Goal: Task Accomplishment & Management: Manage account settings

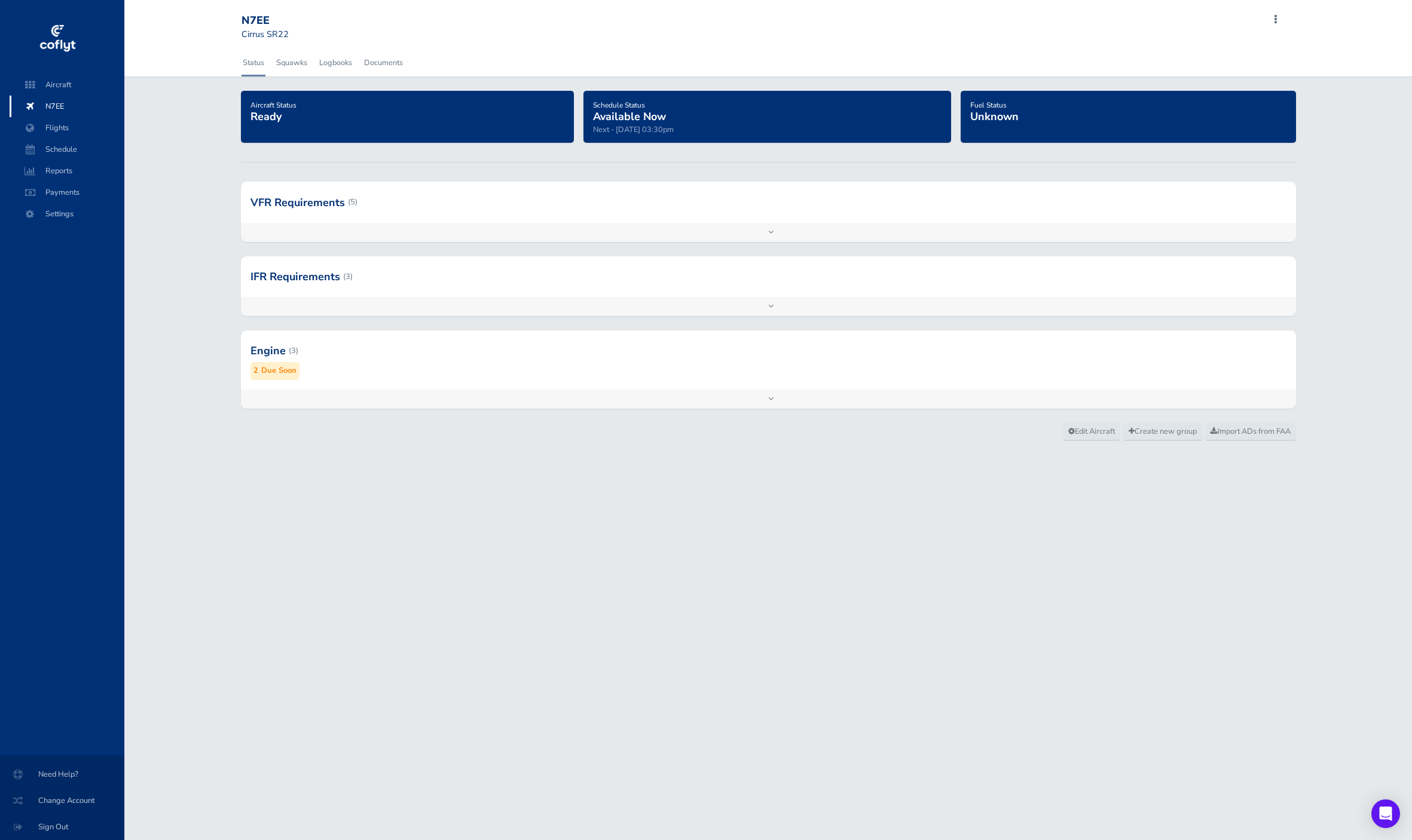
click at [341, 640] on div "N7EE Cirrus SR22 Add Squawk Add Flight Add Reservation Export Inspections J Pro…" at bounding box center [768, 420] width 1288 height 840
click at [63, 73] on div at bounding box center [61, 69] width 96 height 9
click at [65, 78] on span "Aircraft" at bounding box center [67, 85] width 91 height 22
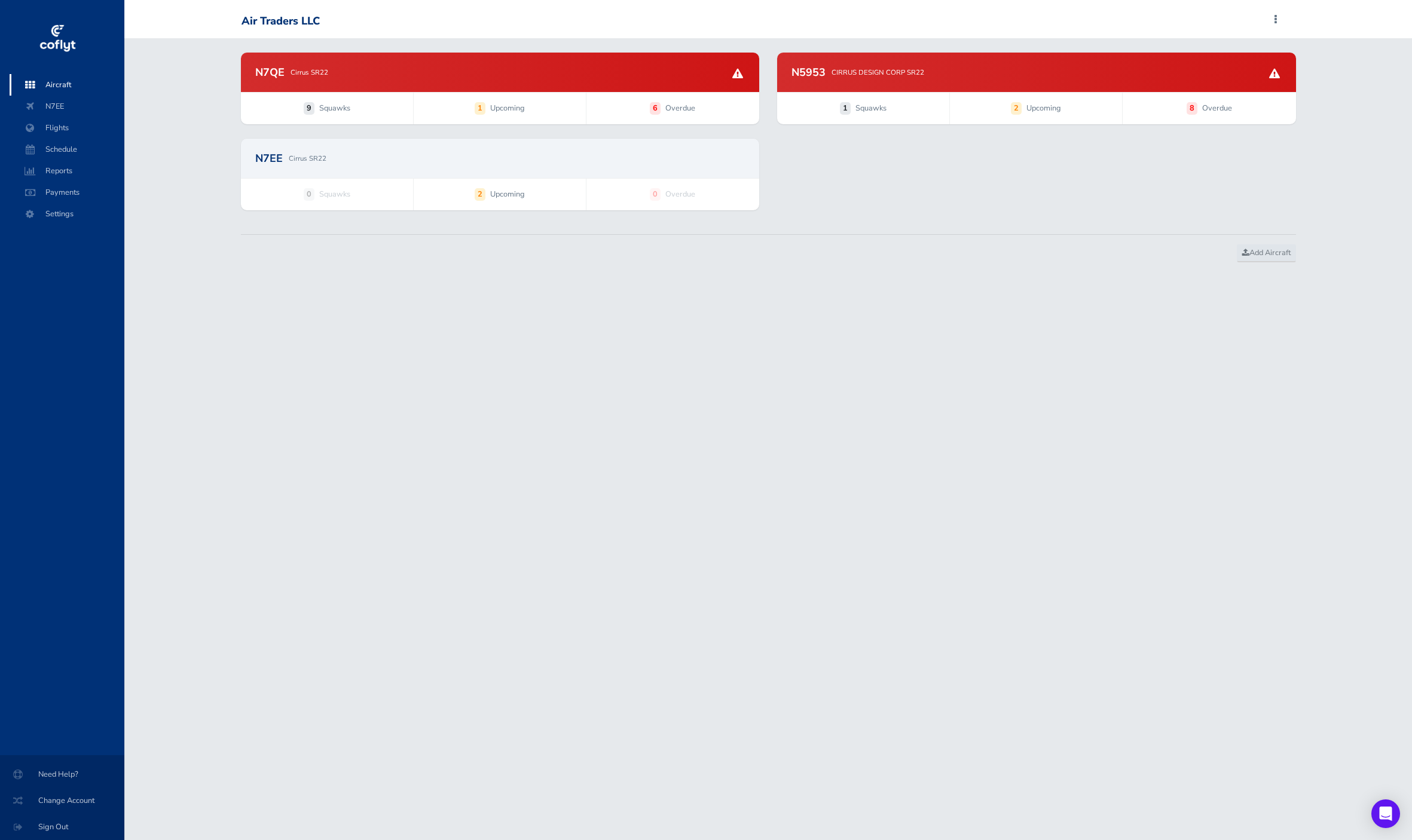
click at [632, 76] on div "N7QE Cirrus SR22" at bounding box center [500, 72] width 490 height 11
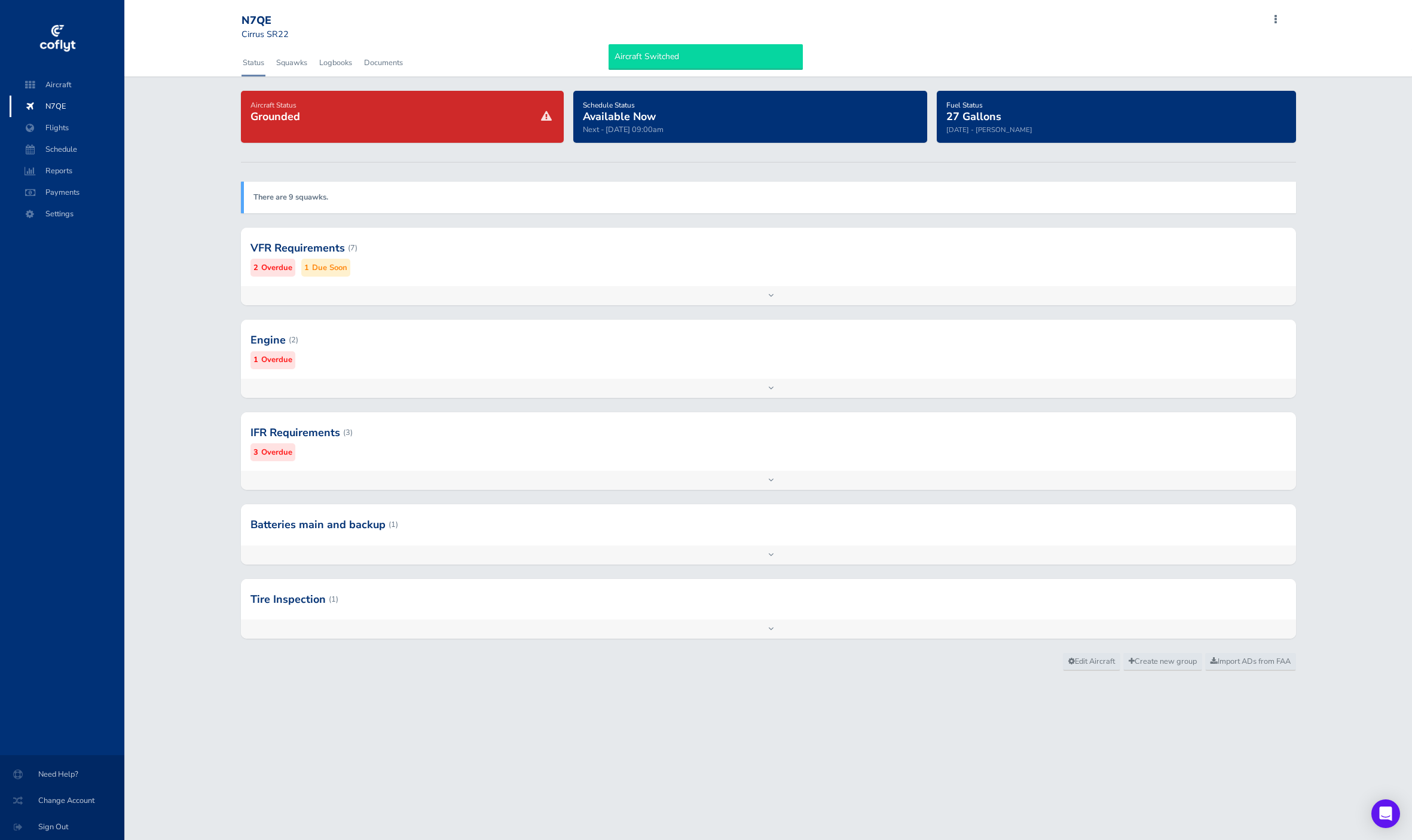
click at [762, 220] on div at bounding box center [768, 248] width 1056 height 58
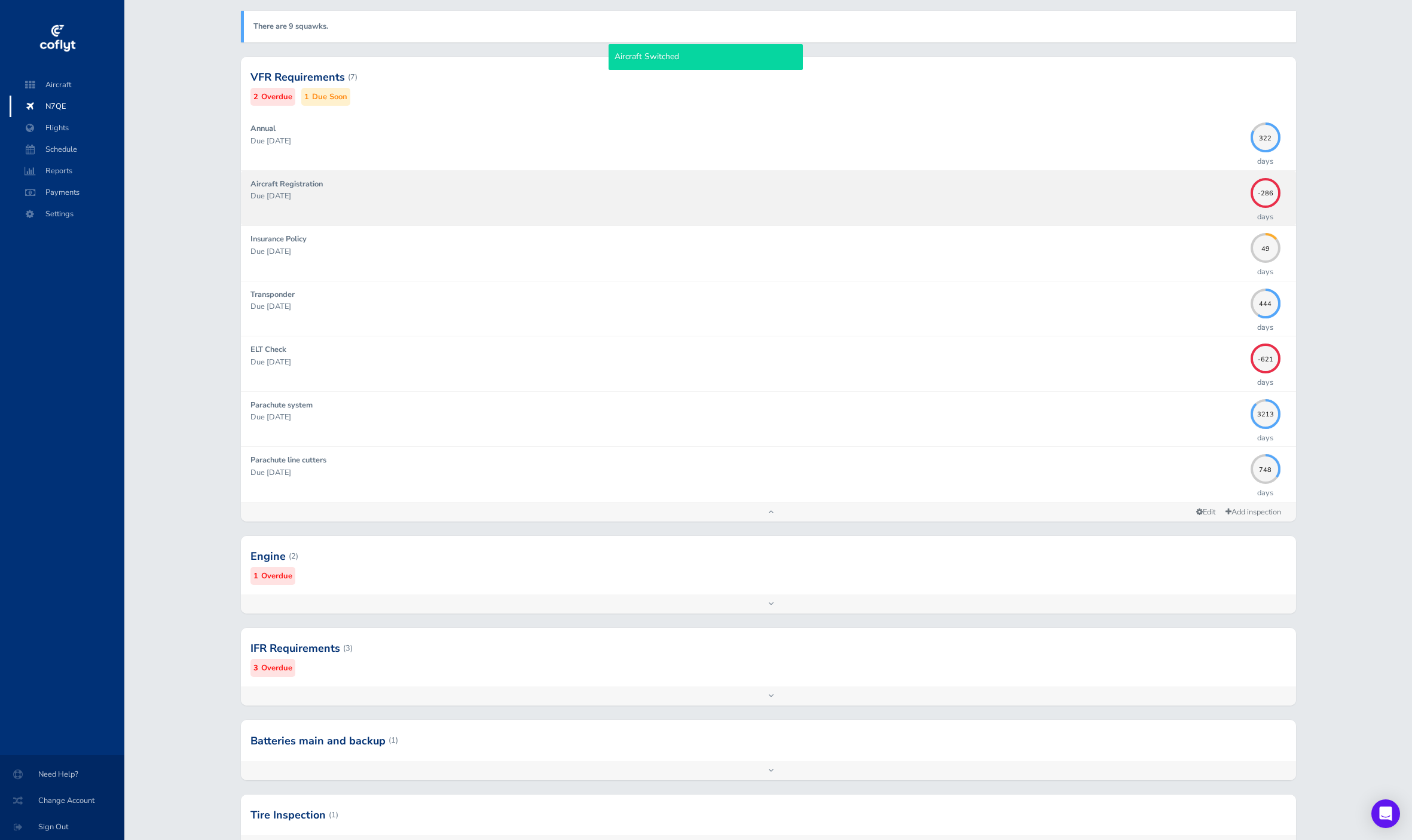
scroll to position [175, 0]
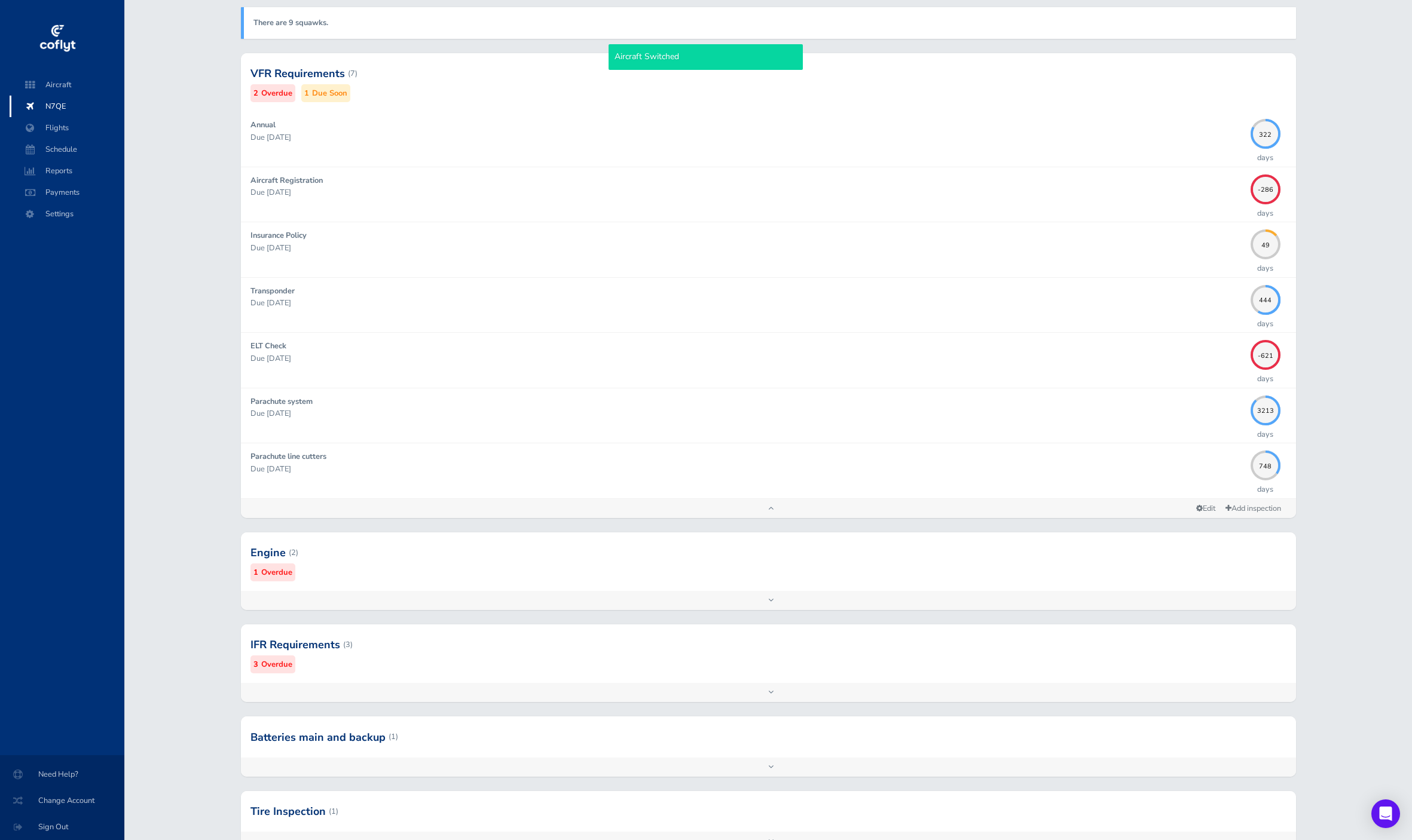
click at [752, 579] on div at bounding box center [768, 552] width 1056 height 58
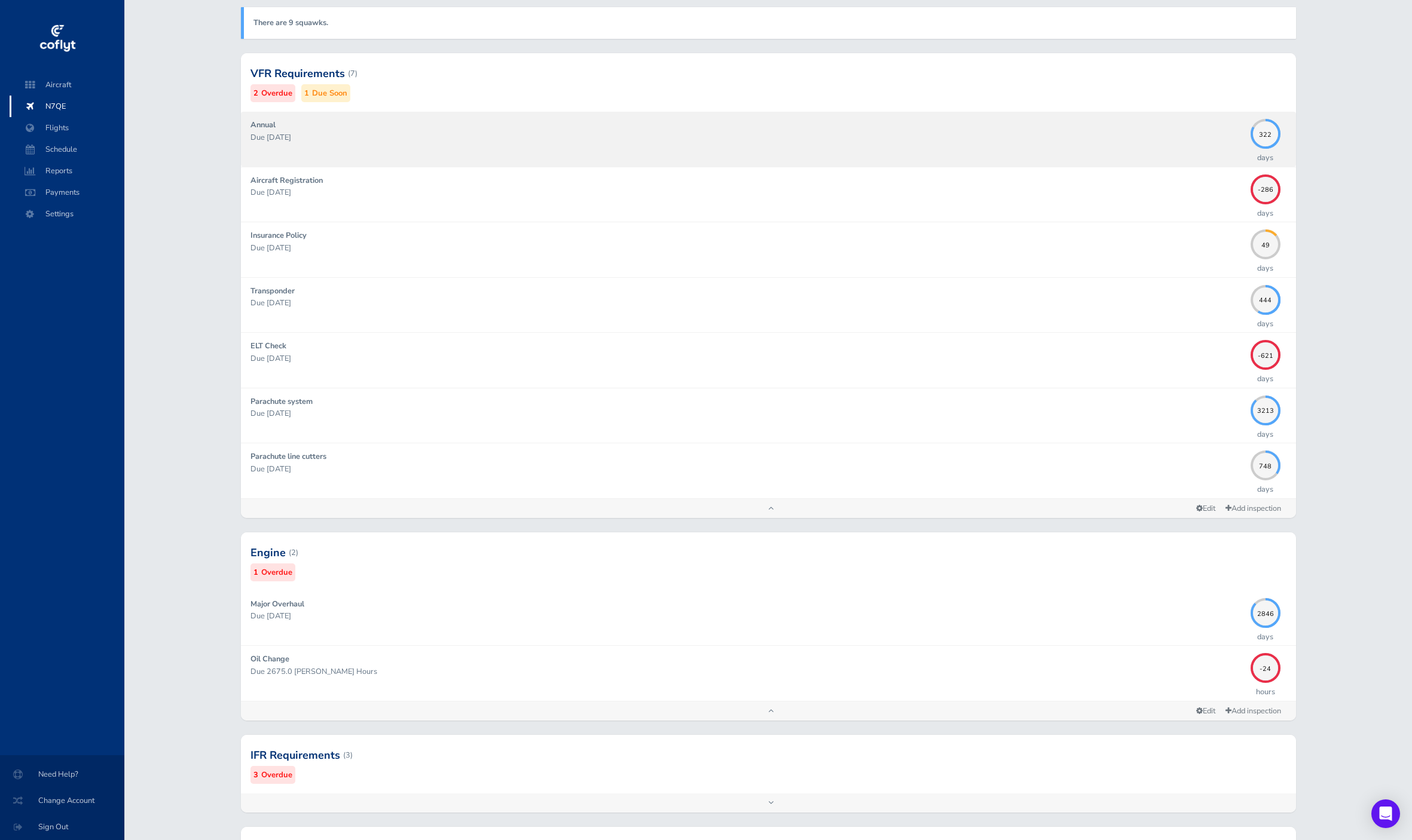
scroll to position [0, 0]
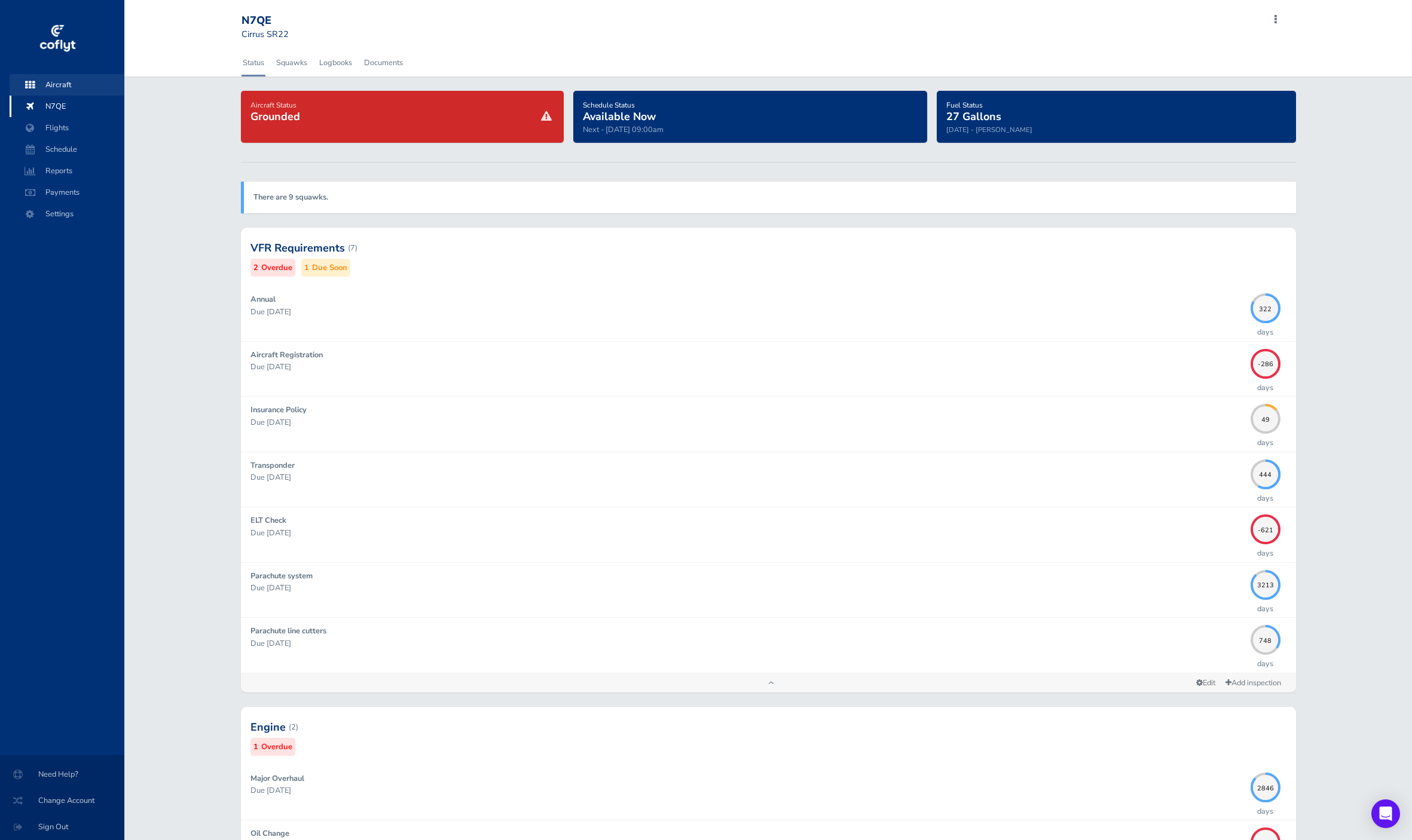
click at [71, 87] on span "Aircraft" at bounding box center [67, 85] width 91 height 22
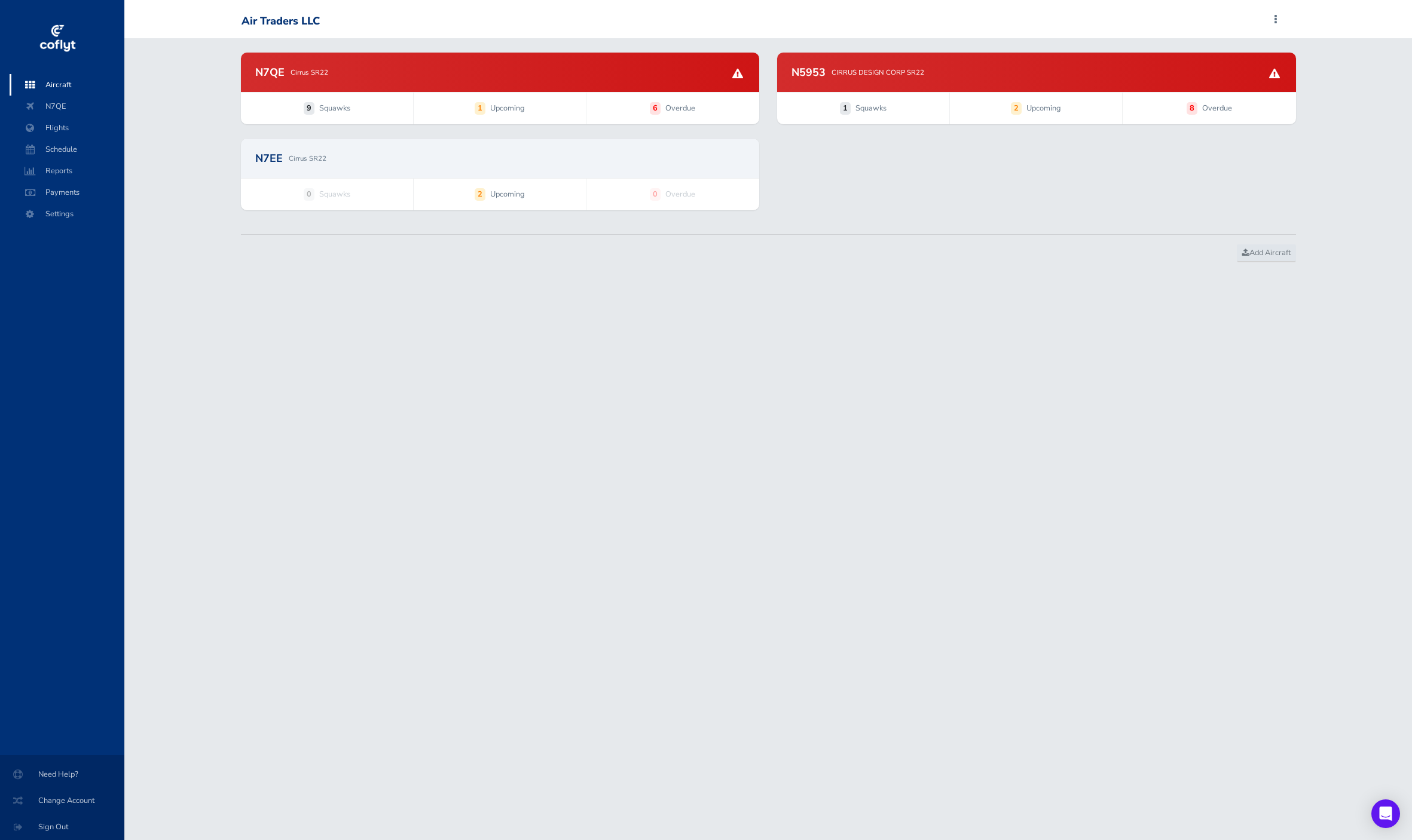
click at [819, 69] on h2 "N5953" at bounding box center [809, 72] width 34 height 11
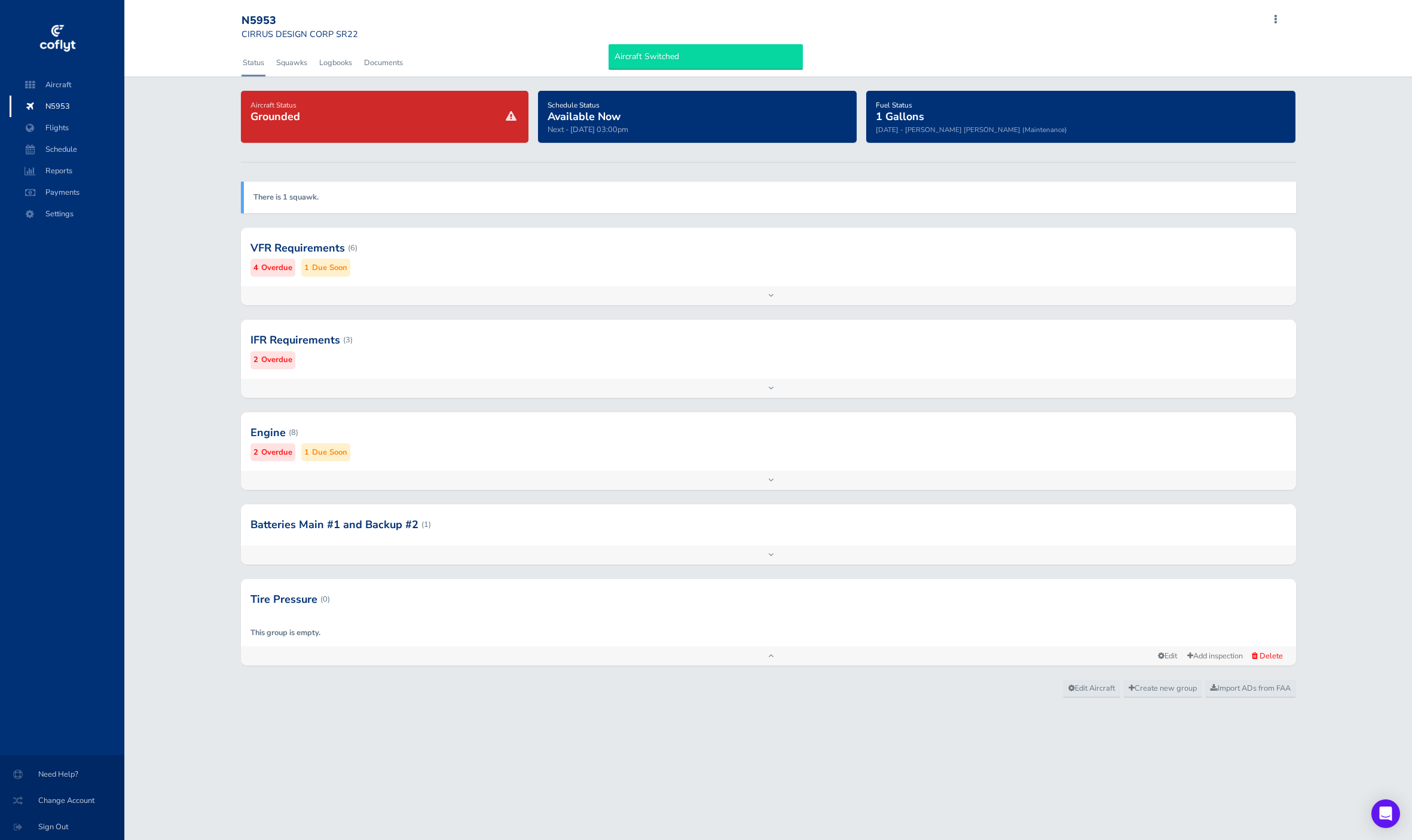
click at [959, 262] on div at bounding box center [768, 248] width 1056 height 58
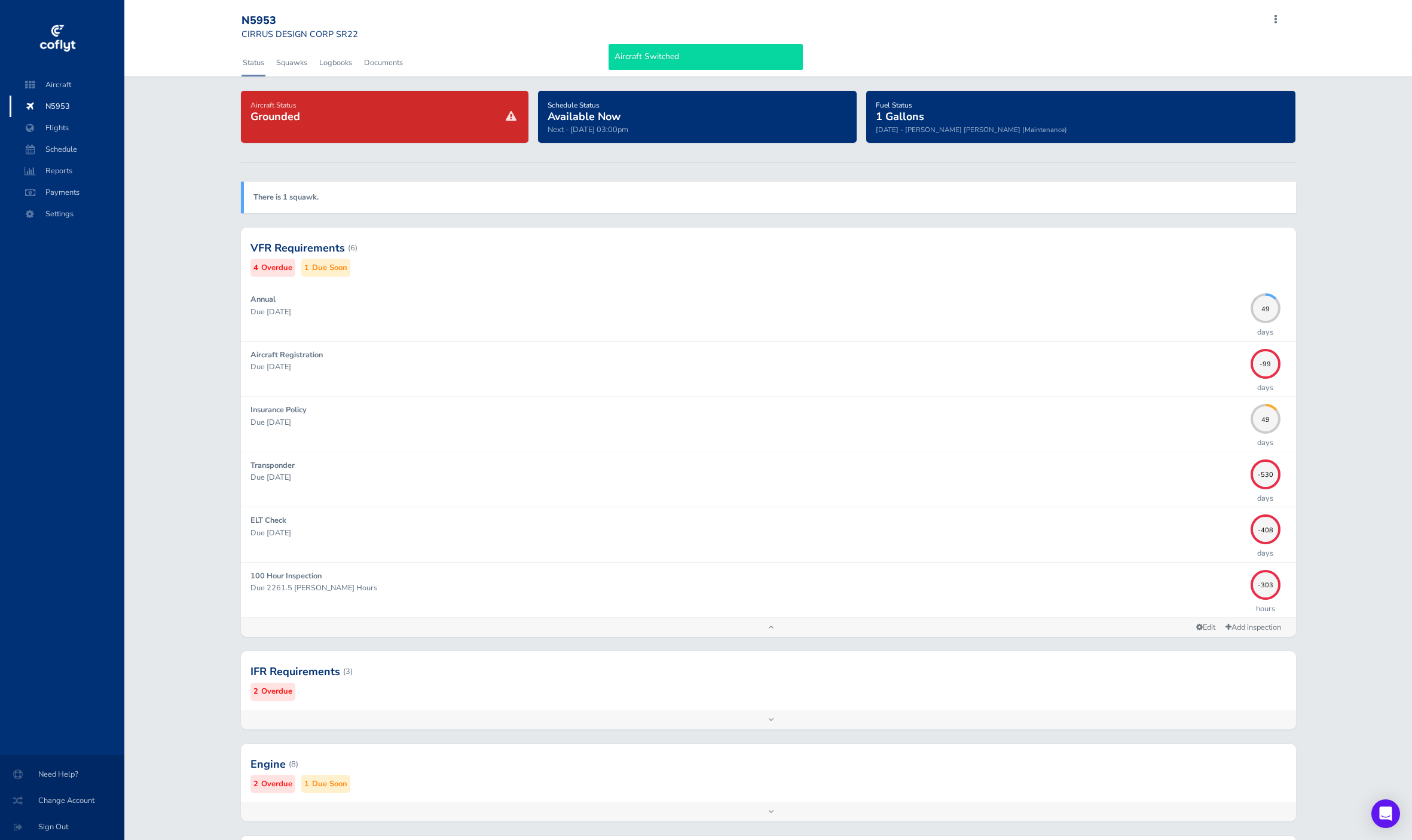
click at [928, 699] on div at bounding box center [768, 671] width 1056 height 58
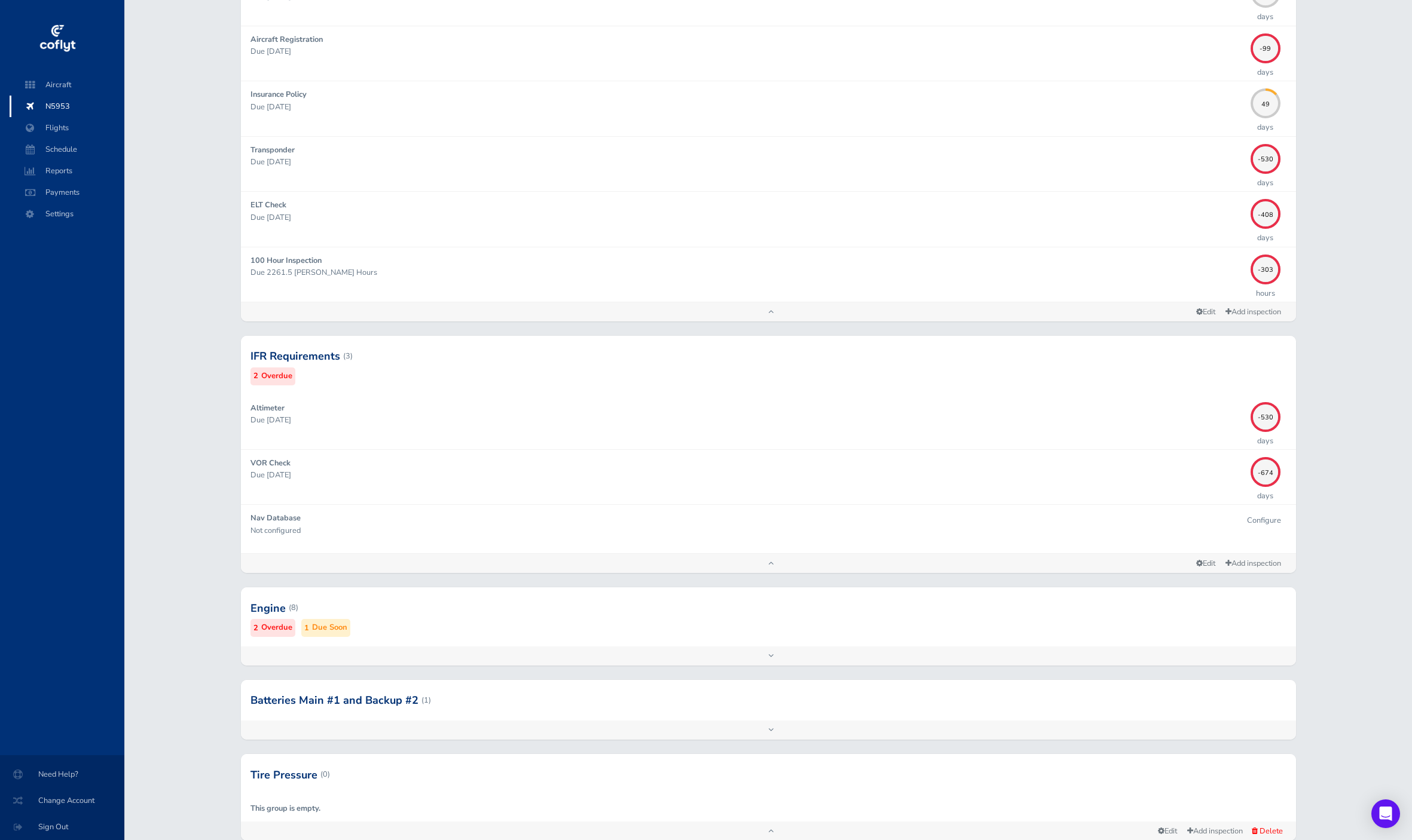
scroll to position [321, 0]
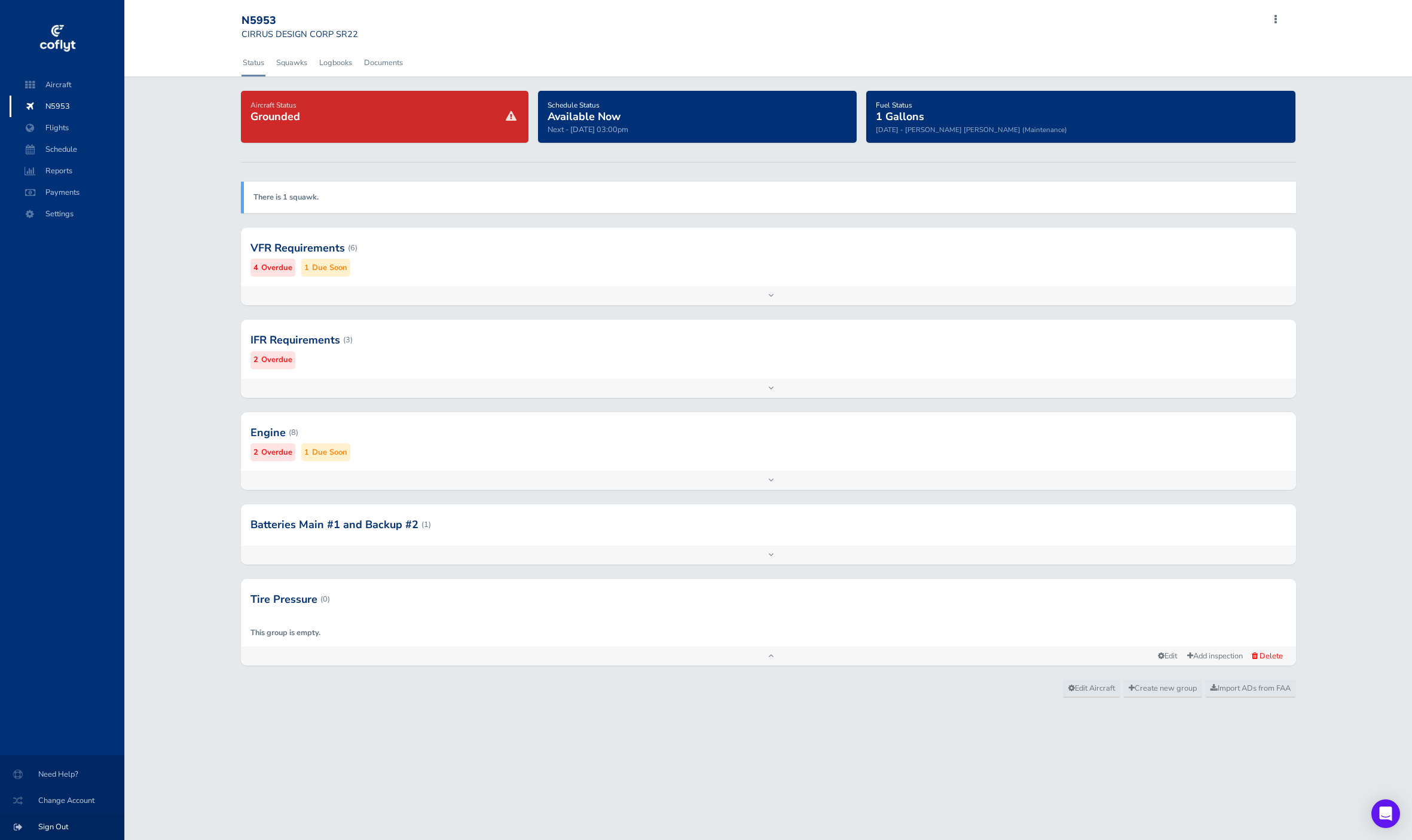
click at [73, 827] on span "Sign Out" at bounding box center [61, 827] width 96 height 22
